Goal: Transaction & Acquisition: Subscribe to service/newsletter

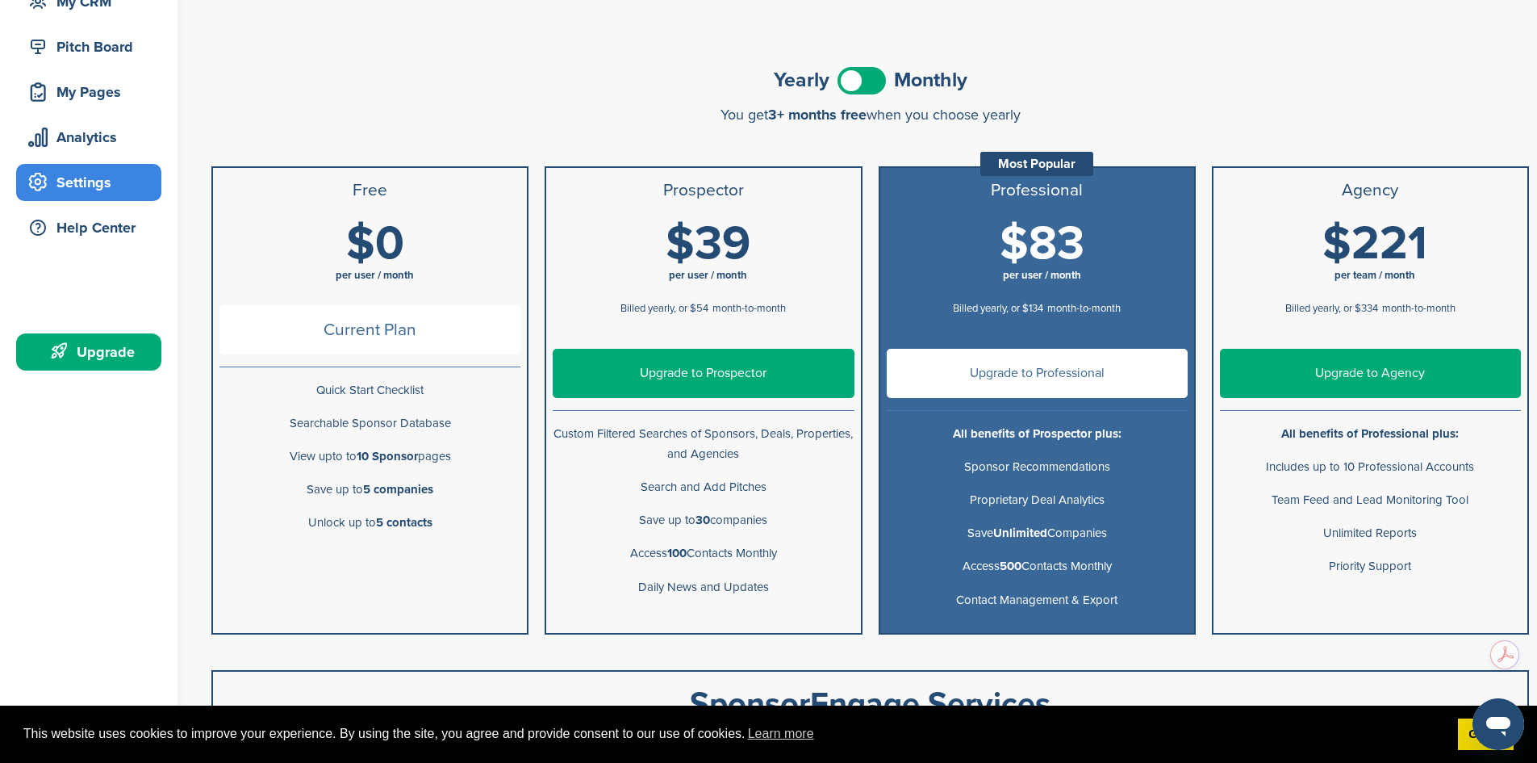
scroll to position [157, 0]
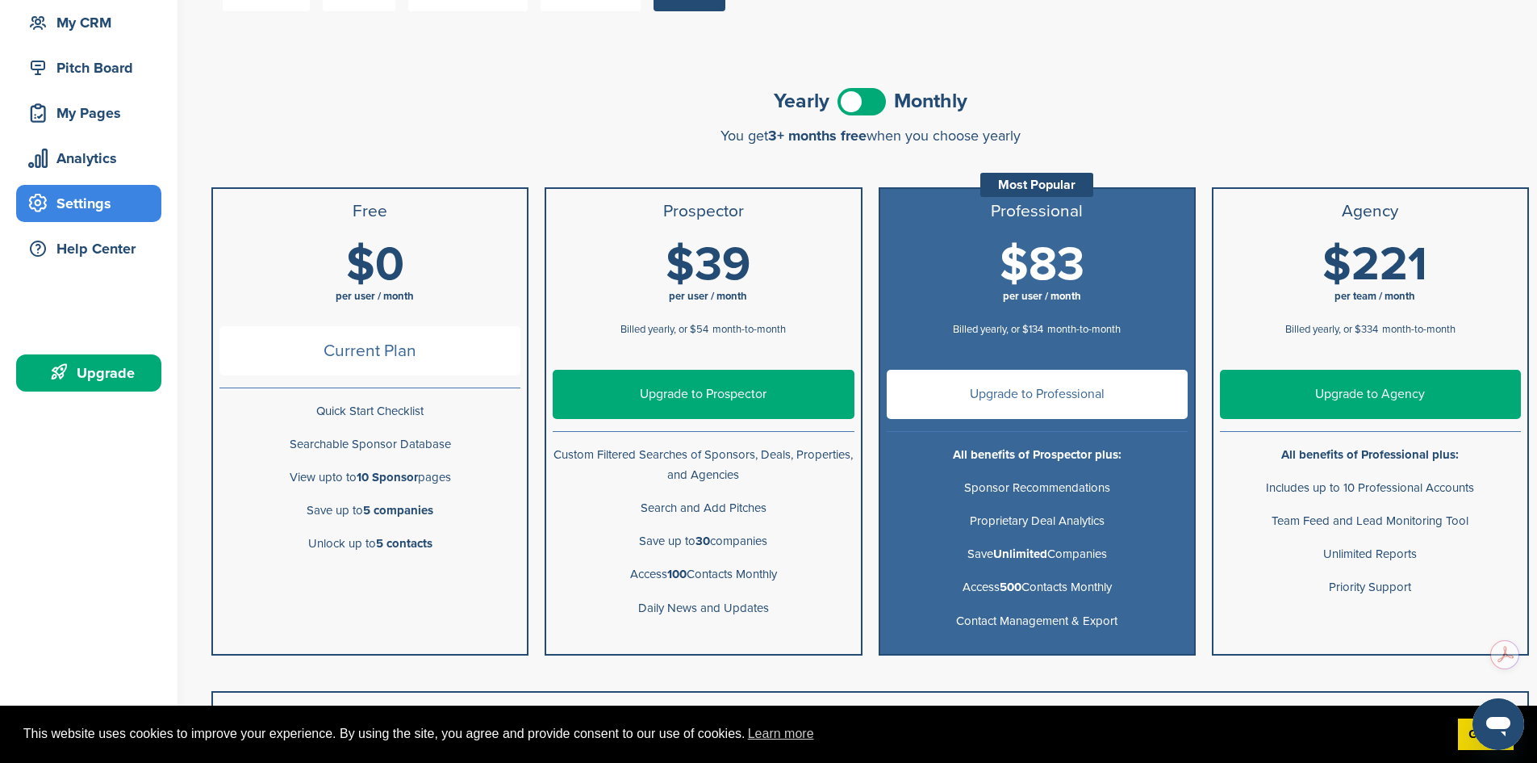
click at [1061, 397] on link "Upgrade to Professional" at bounding box center [1037, 394] width 301 height 49
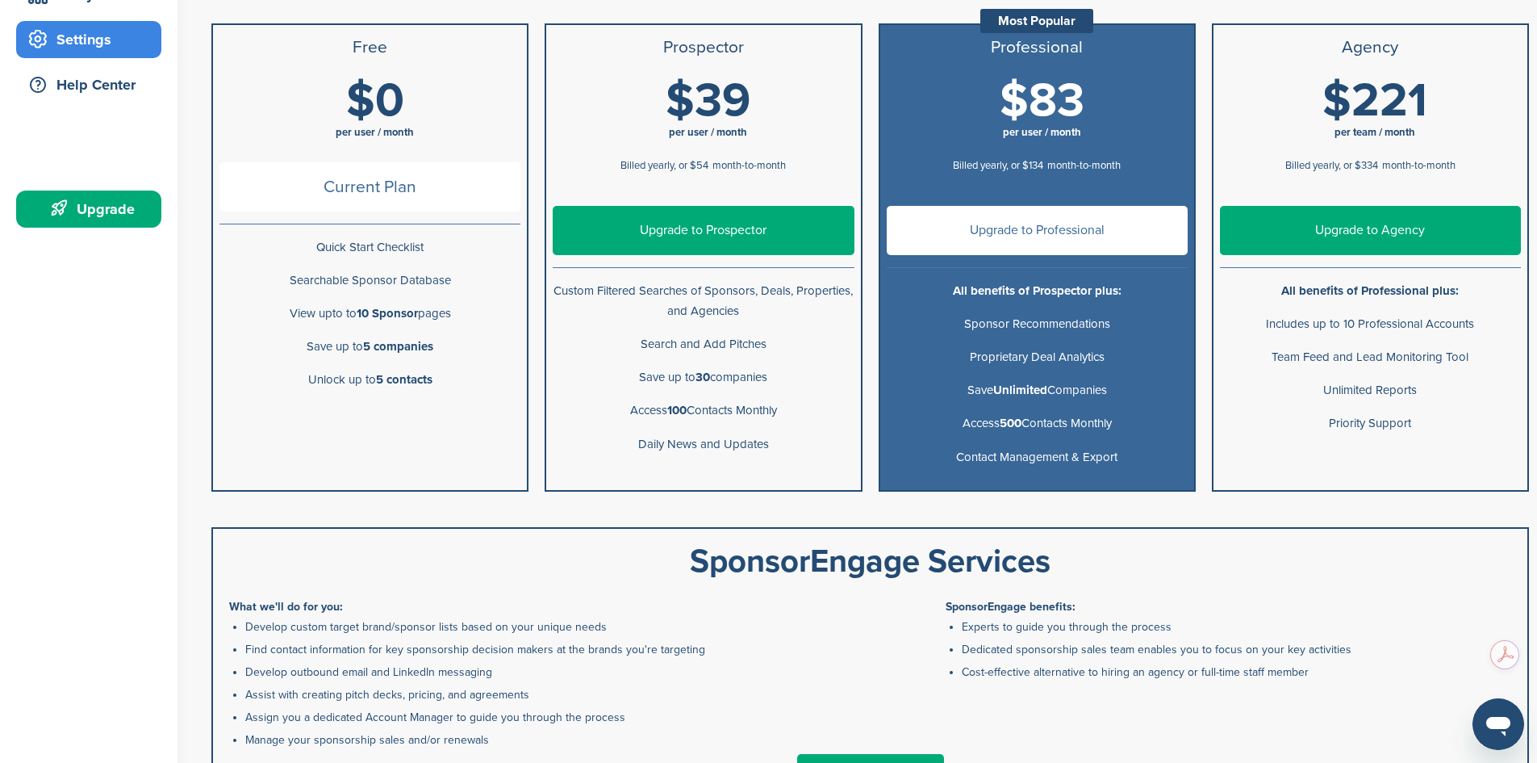
scroll to position [319, 0]
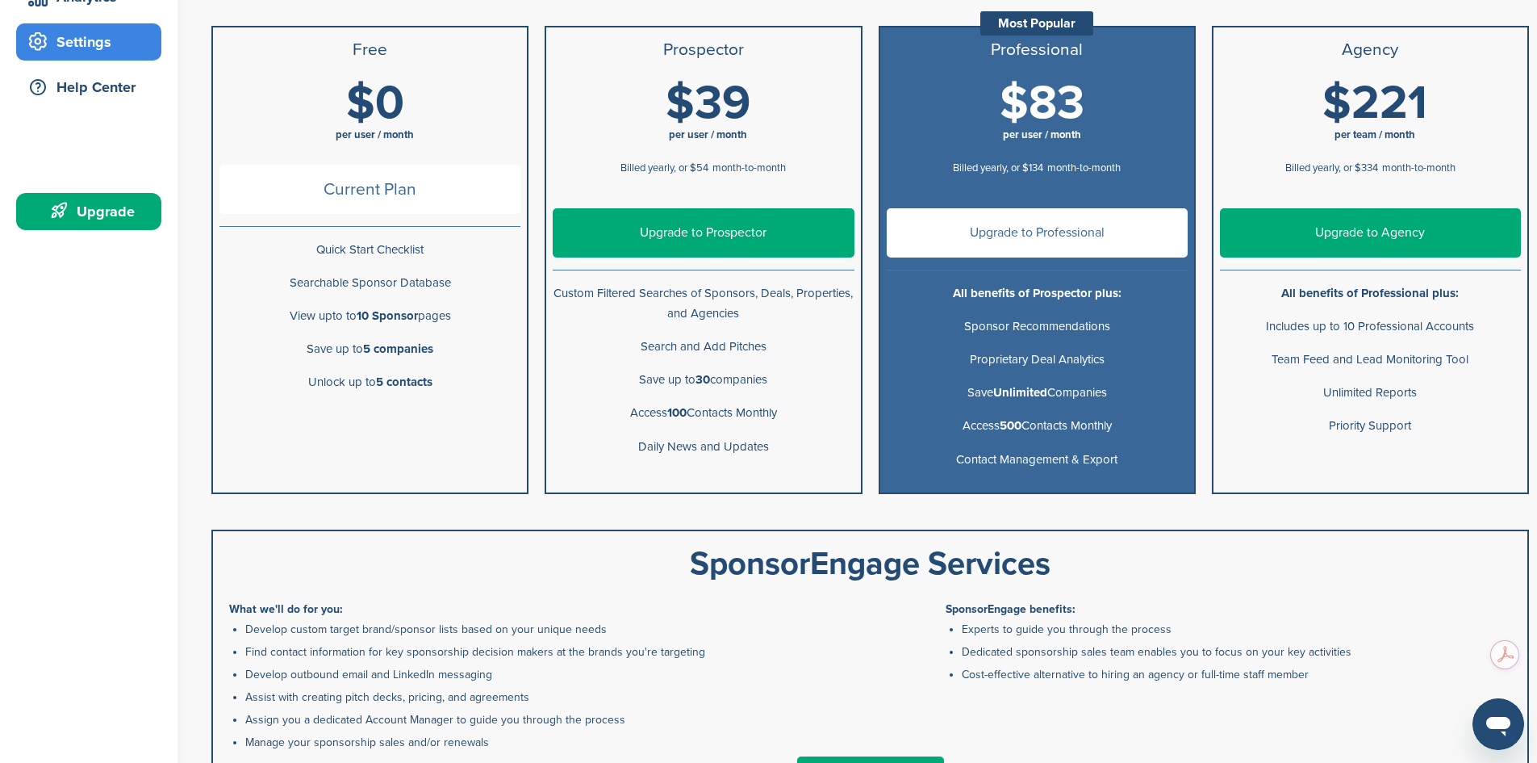
click at [1039, 109] on span "$83" at bounding box center [1042, 103] width 85 height 56
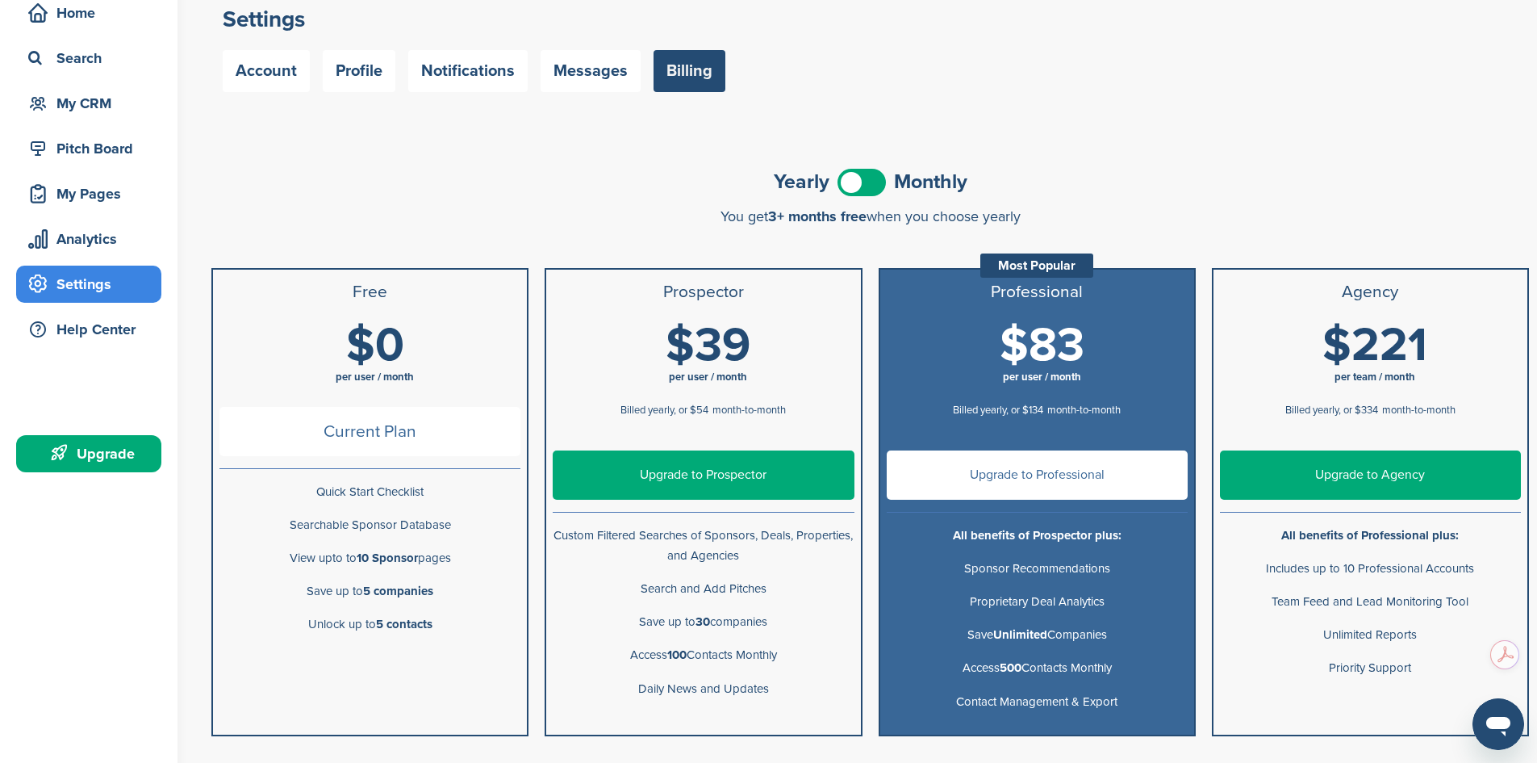
scroll to position [0, 0]
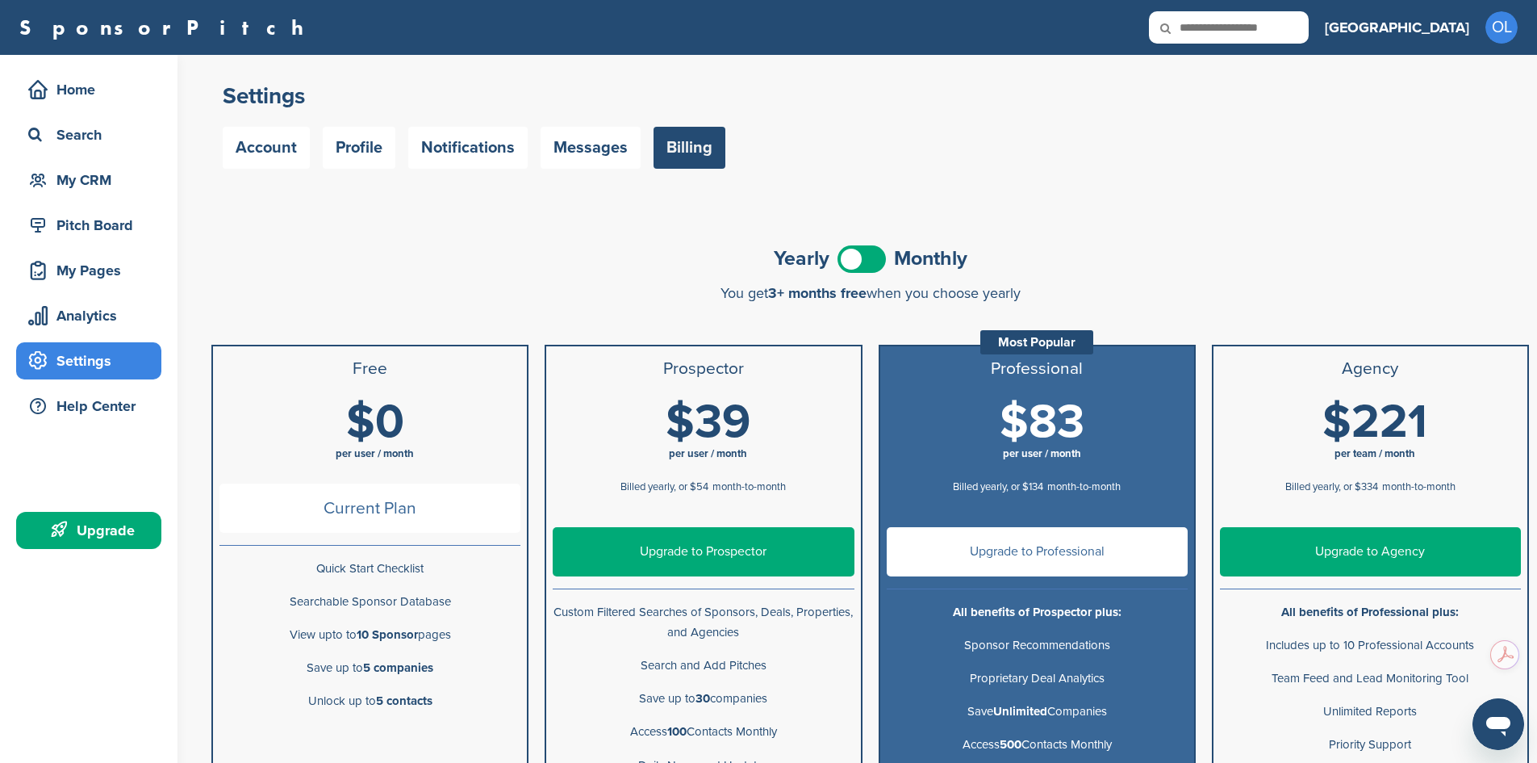
click at [869, 255] on span at bounding box center [862, 258] width 48 height 27
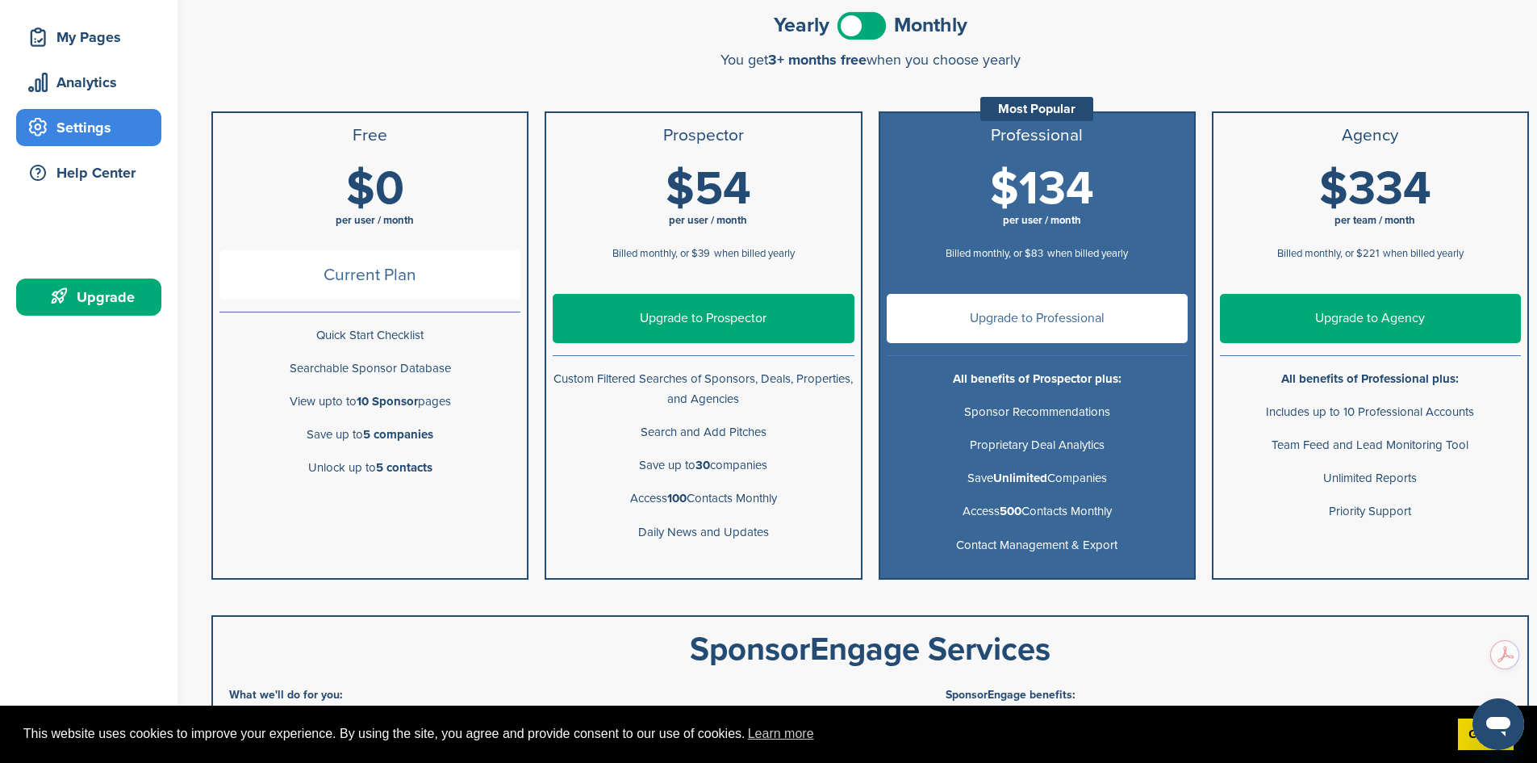
scroll to position [242, 0]
